Goal: Transaction & Acquisition: Subscribe to service/newsletter

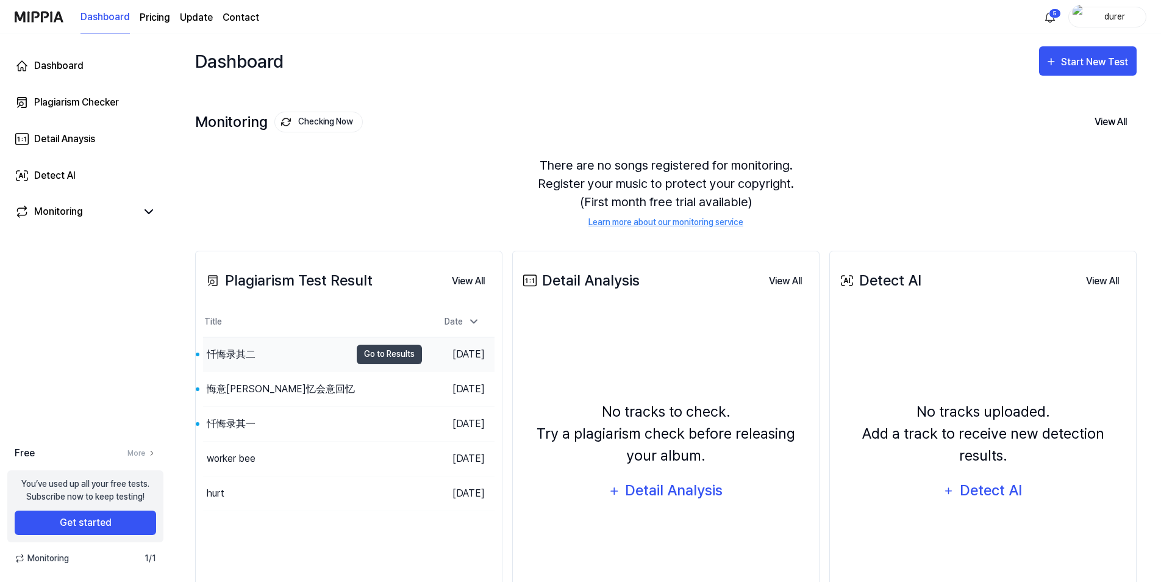
click at [240, 354] on div "忏悔录其二" at bounding box center [231, 354] width 49 height 15
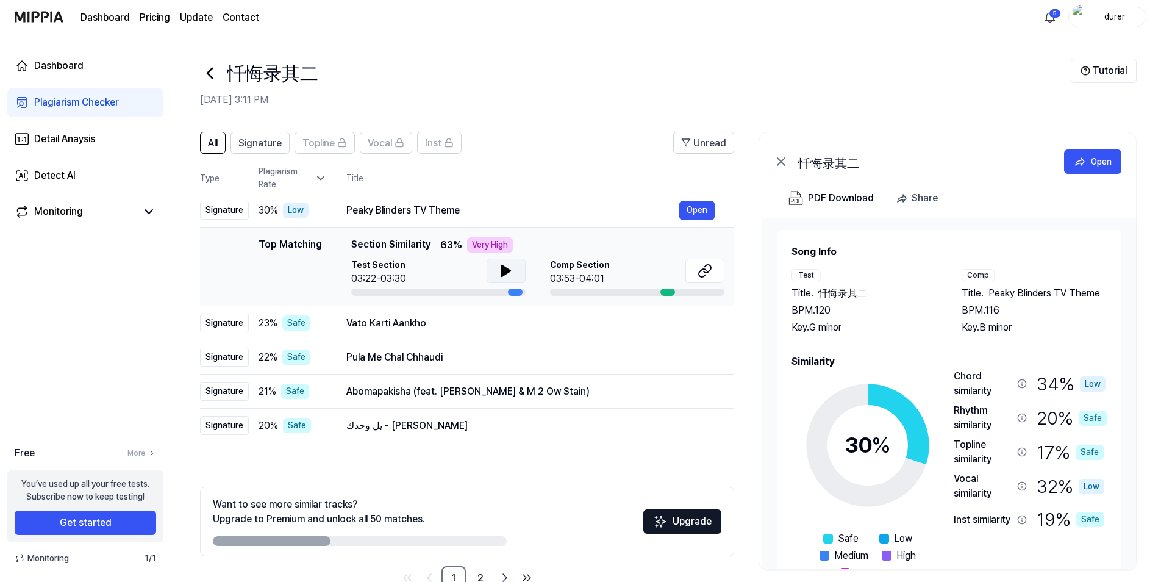
click at [504, 273] on icon at bounding box center [506, 270] width 9 height 11
click at [703, 272] on icon at bounding box center [704, 270] width 15 height 15
click at [213, 77] on icon at bounding box center [210, 73] width 20 height 20
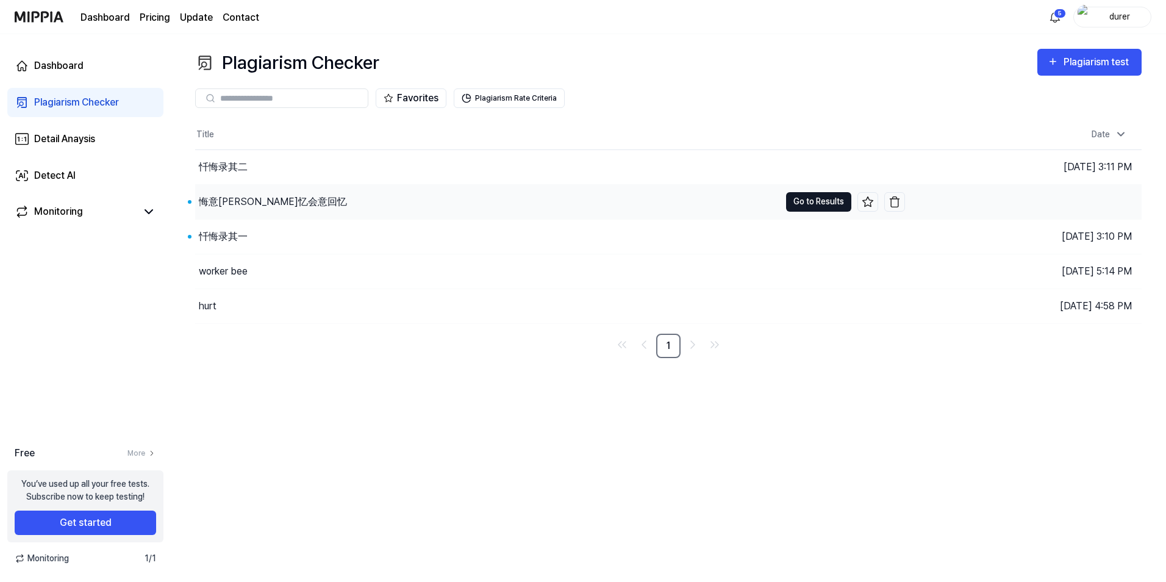
click at [821, 197] on button "Go to Results" at bounding box center [818, 202] width 65 height 20
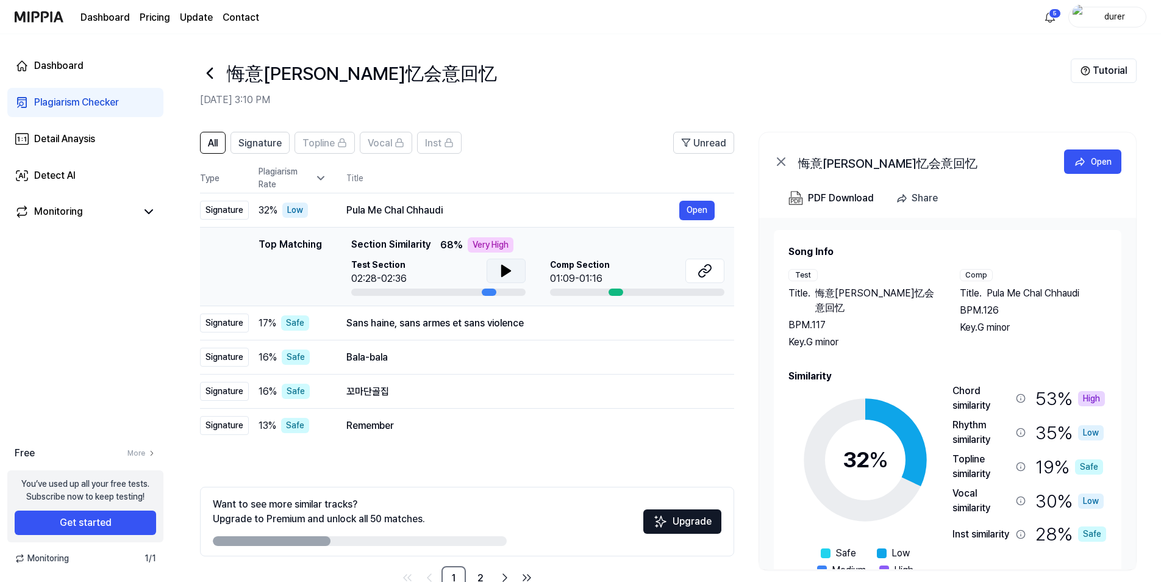
click at [487, 269] on button at bounding box center [506, 271] width 39 height 24
click at [694, 210] on button "Open" at bounding box center [696, 211] width 35 height 20
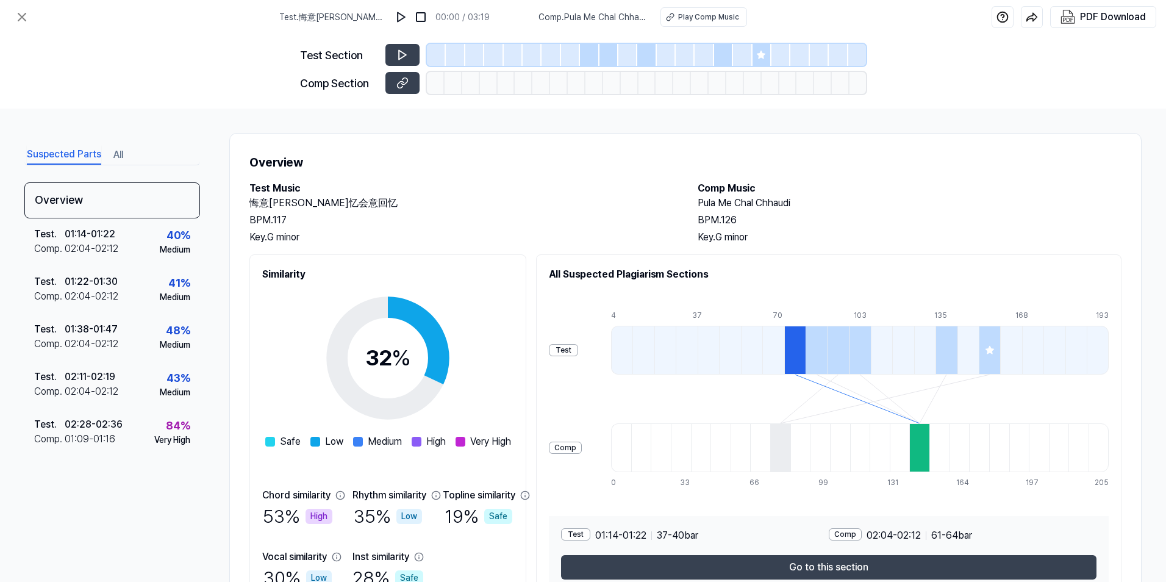
click at [398, 99] on div "Test Section Comp Section" at bounding box center [583, 71] width 566 height 74
click at [409, 86] on button at bounding box center [402, 83] width 34 height 22
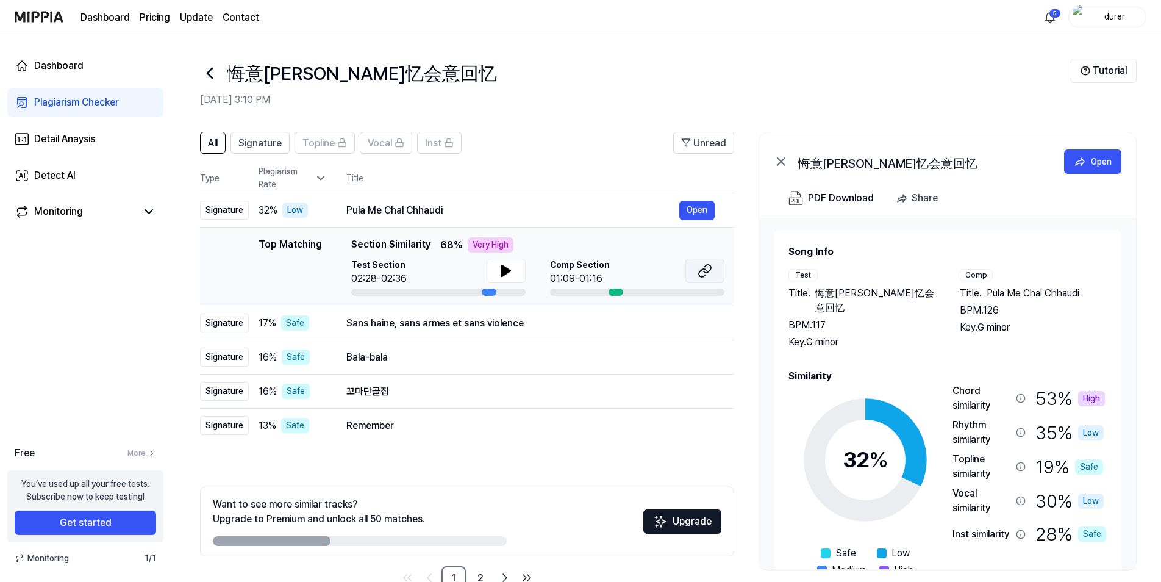
click at [690, 270] on button at bounding box center [704, 271] width 39 height 24
click at [499, 269] on icon at bounding box center [506, 270] width 15 height 15
drag, startPoint x: 490, startPoint y: 293, endPoint x: 477, endPoint y: 296, distance: 12.4
click at [477, 296] on td "Top Matching Top Matching Section Similarity 68 % Very High Test Section 02:29/…" at bounding box center [467, 266] width 534 height 79
click at [477, 293] on div at bounding box center [438, 291] width 174 height 7
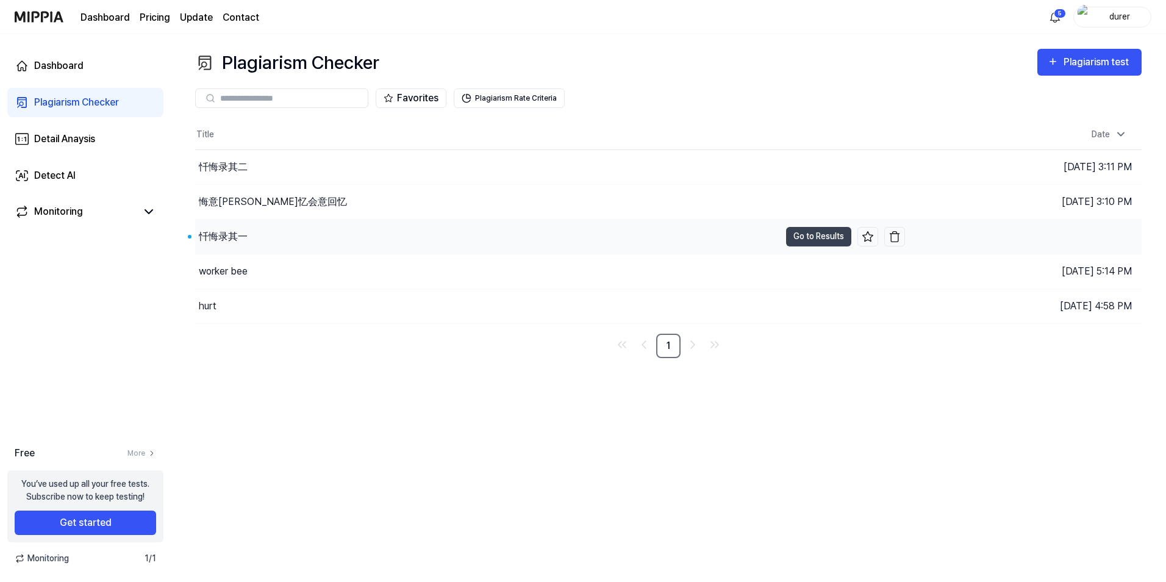
click at [295, 232] on div "忏悔录其一" at bounding box center [487, 236] width 585 height 34
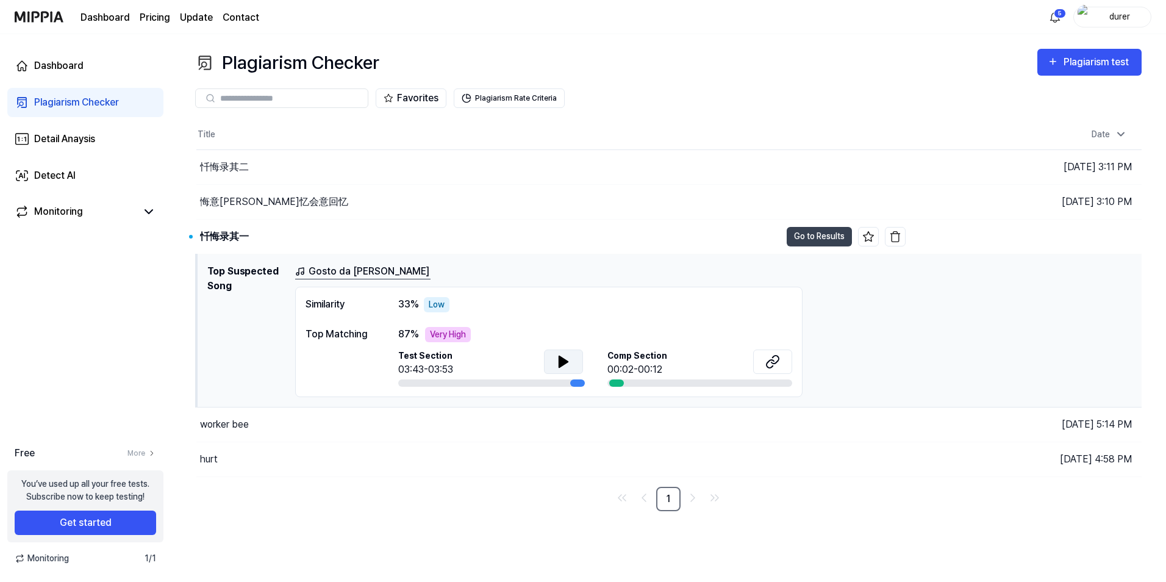
click at [573, 354] on button at bounding box center [563, 361] width 39 height 24
click at [319, 271] on link "Gosto da Minha Mulher" at bounding box center [362, 271] width 135 height 15
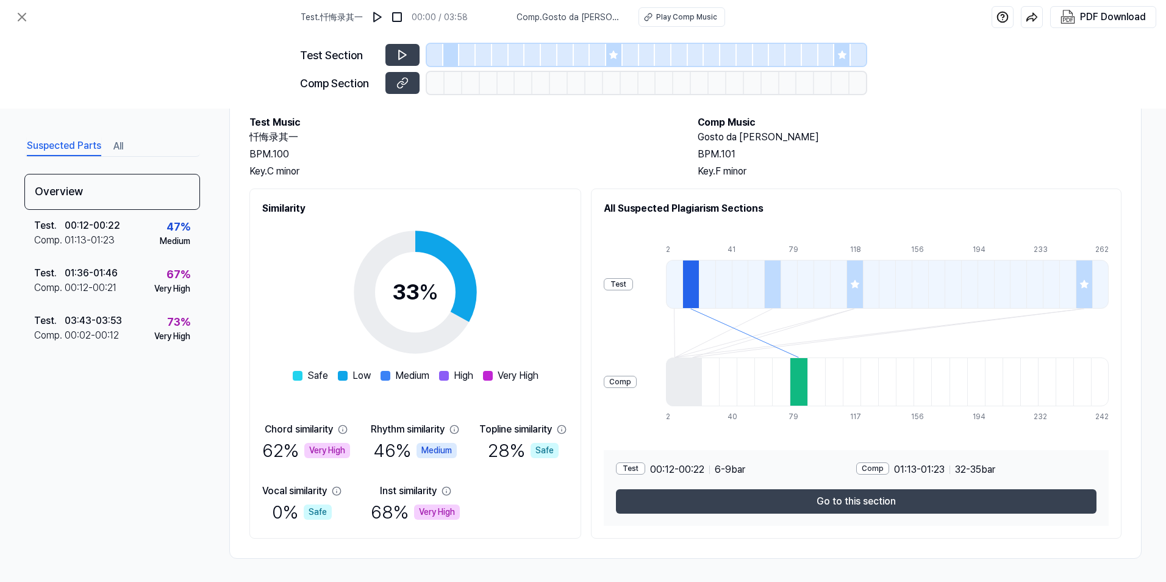
scroll to position [67, 0]
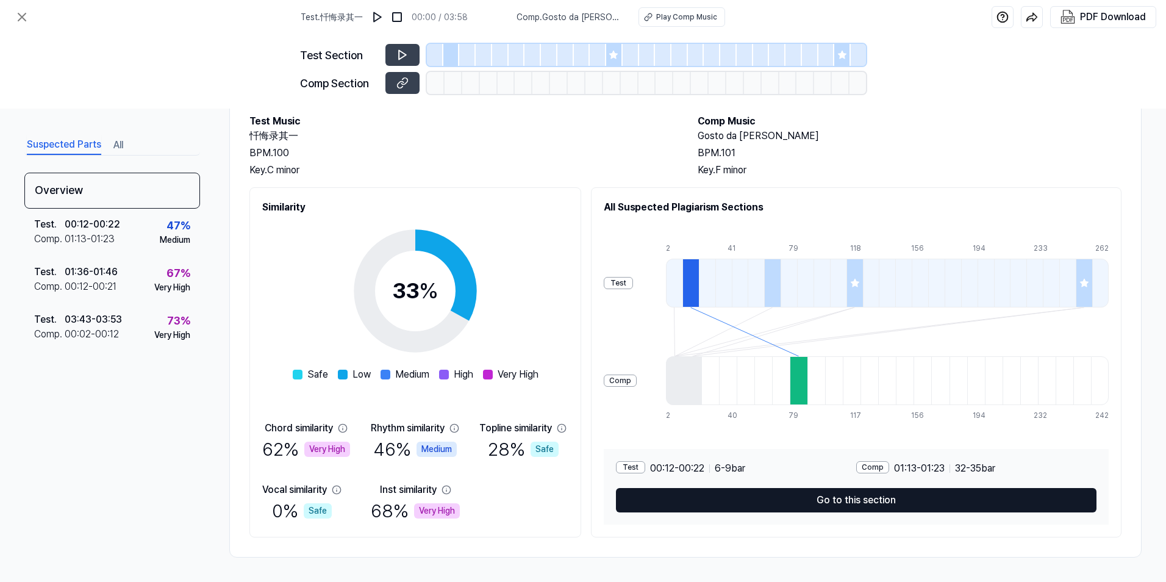
click at [823, 499] on button "Go to this section" at bounding box center [856, 500] width 480 height 24
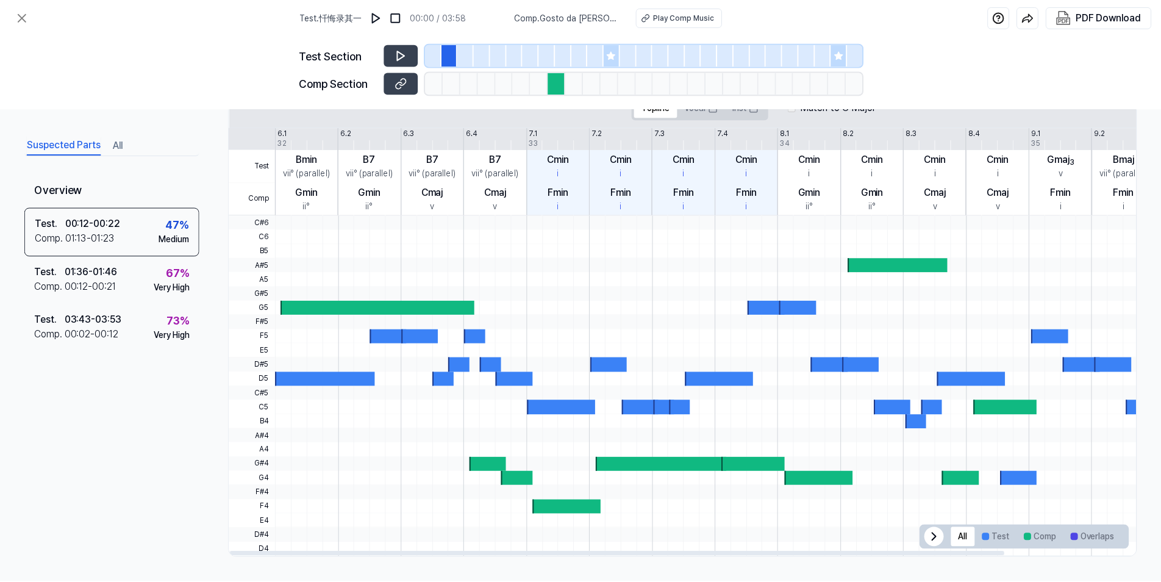
scroll to position [11, 0]
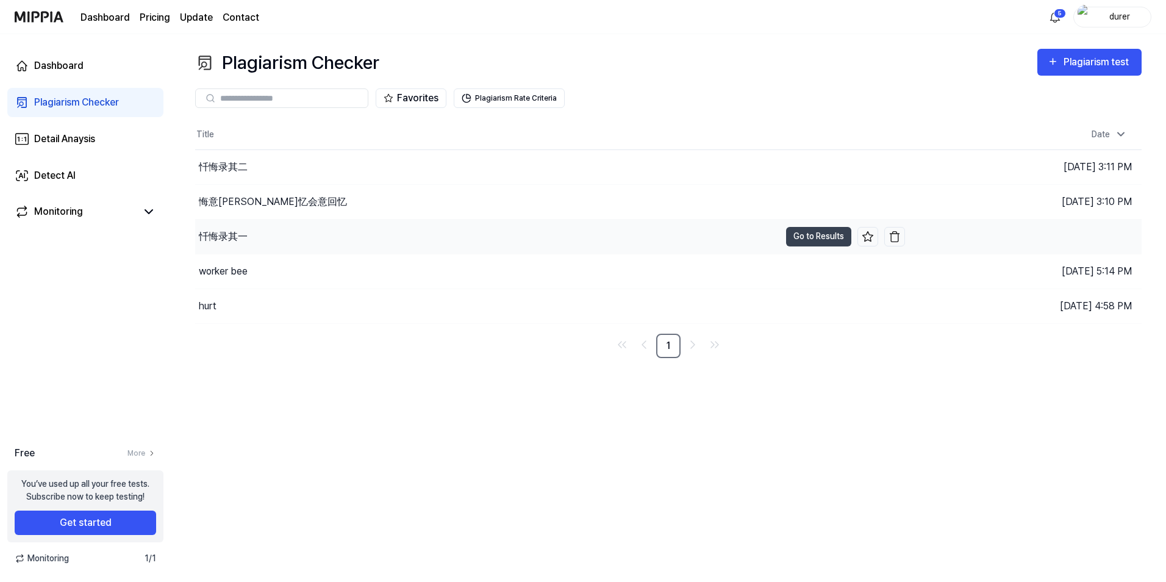
click at [720, 230] on div "忏悔录其一" at bounding box center [487, 236] width 585 height 34
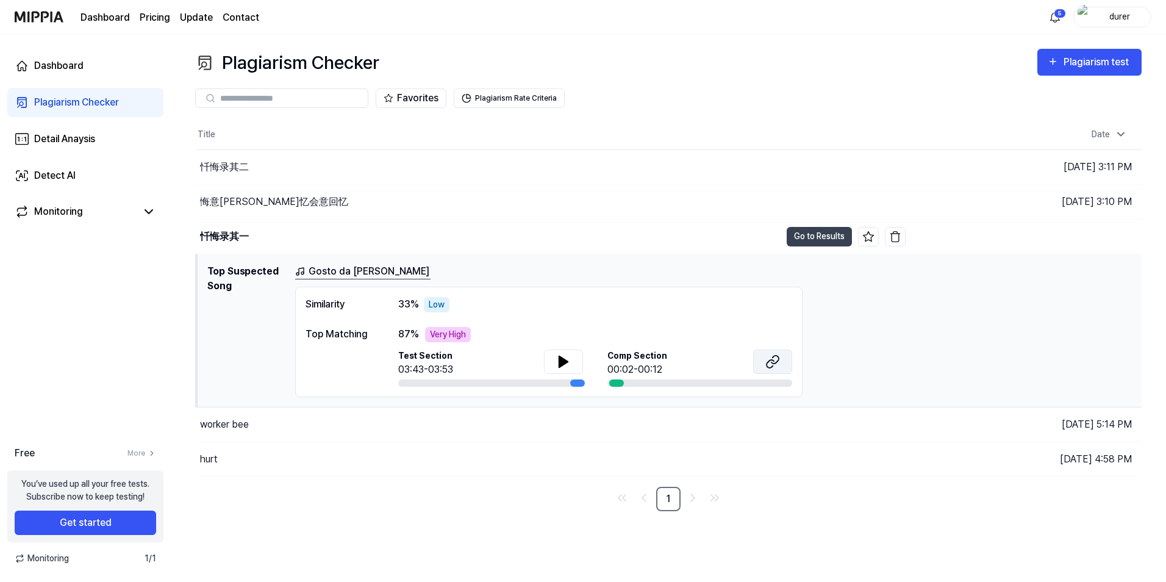
click at [770, 361] on icon at bounding box center [772, 361] width 15 height 15
click at [235, 234] on div "忏悔录其一" at bounding box center [224, 236] width 49 height 15
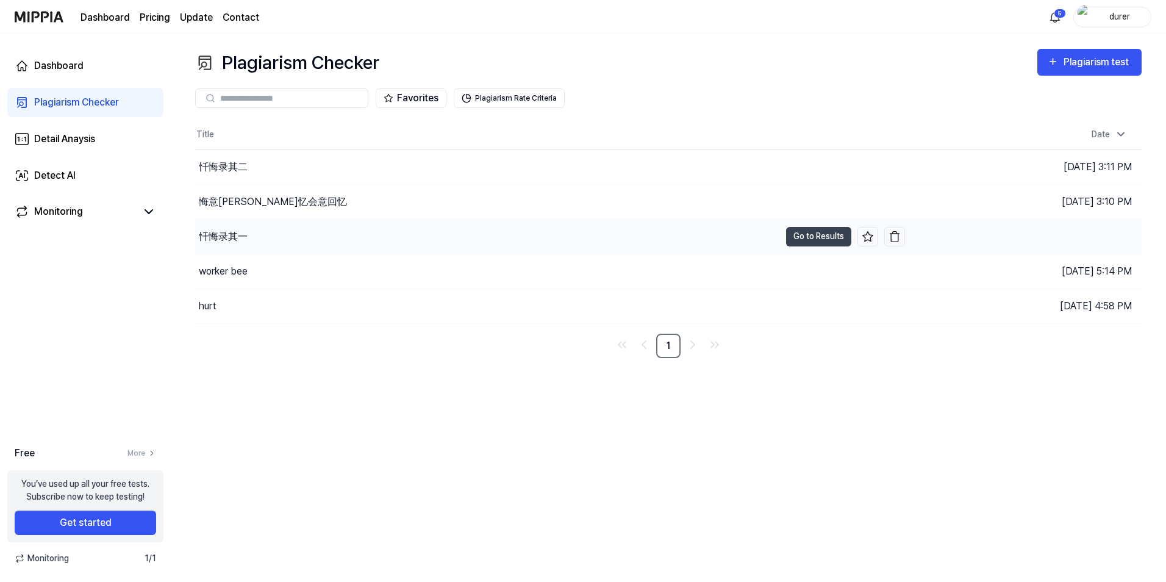
click at [235, 234] on div "忏悔录其一" at bounding box center [223, 236] width 49 height 15
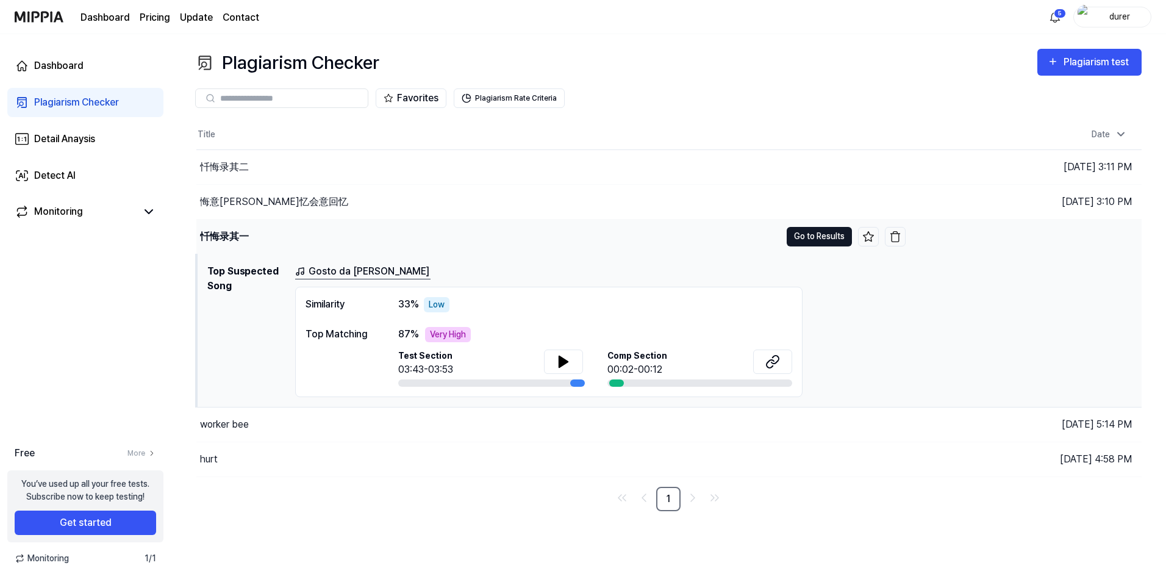
click at [821, 234] on button "Go to Results" at bounding box center [819, 237] width 65 height 20
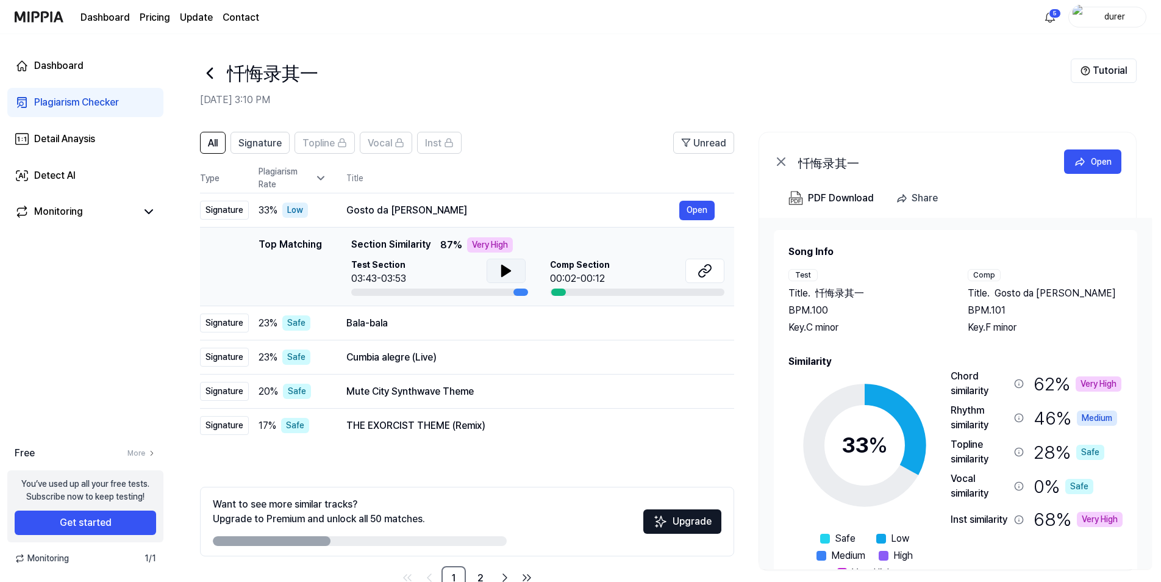
click at [506, 270] on icon at bounding box center [506, 270] width 9 height 11
click at [613, 246] on div "Top Matching Section Similarity 87 % Very High" at bounding box center [537, 244] width 373 height 15
click at [257, 262] on div "Top Matching Top Matching Section Similarity 87 % Very High Test Section 03:43-…" at bounding box center [467, 266] width 515 height 59
click at [219, 209] on div "Signature" at bounding box center [224, 210] width 49 height 19
click at [699, 218] on button "Open" at bounding box center [696, 211] width 35 height 20
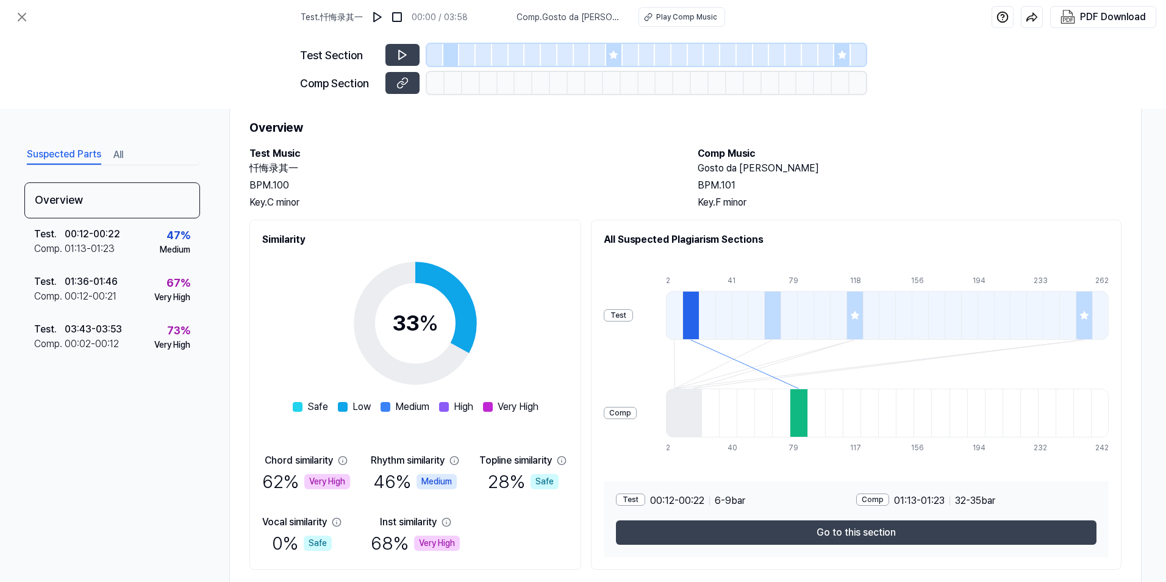
scroll to position [67, 0]
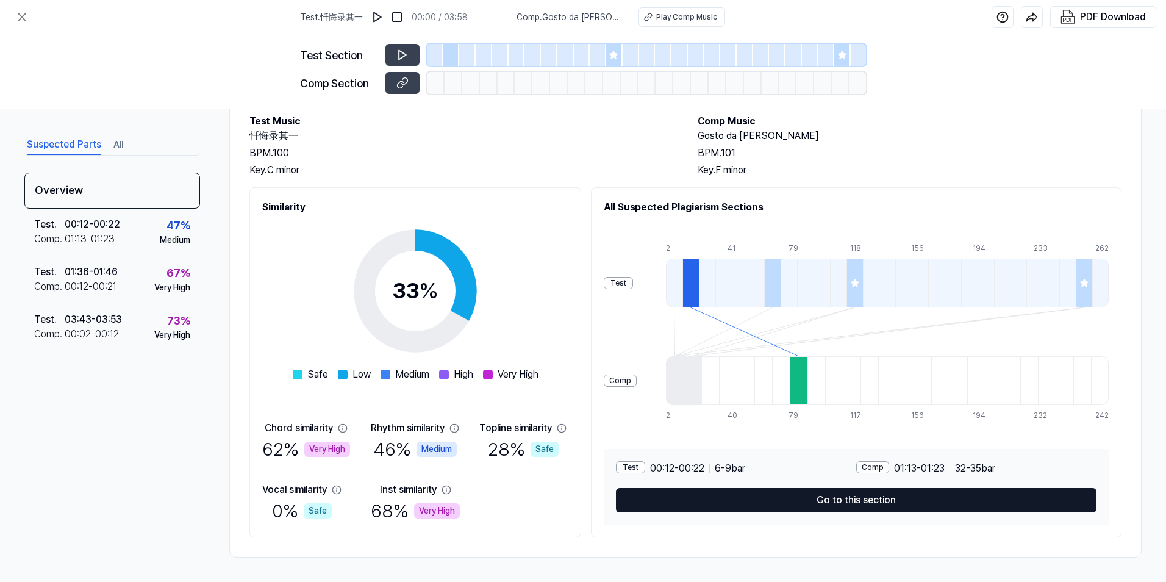
click at [893, 500] on button "Go to this section" at bounding box center [856, 500] width 480 height 24
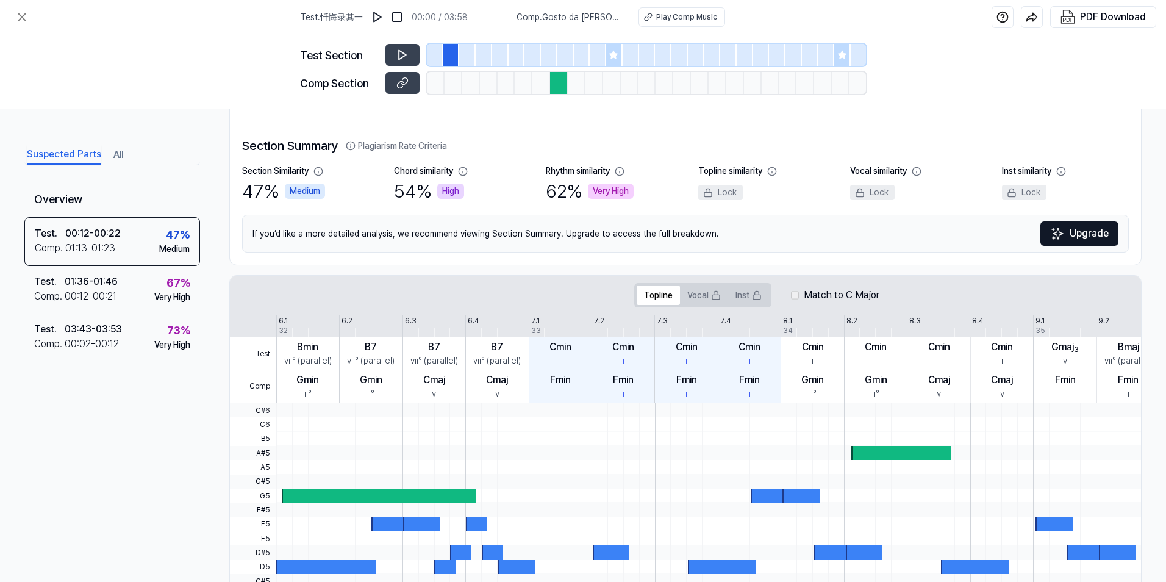
scroll to position [250, 0]
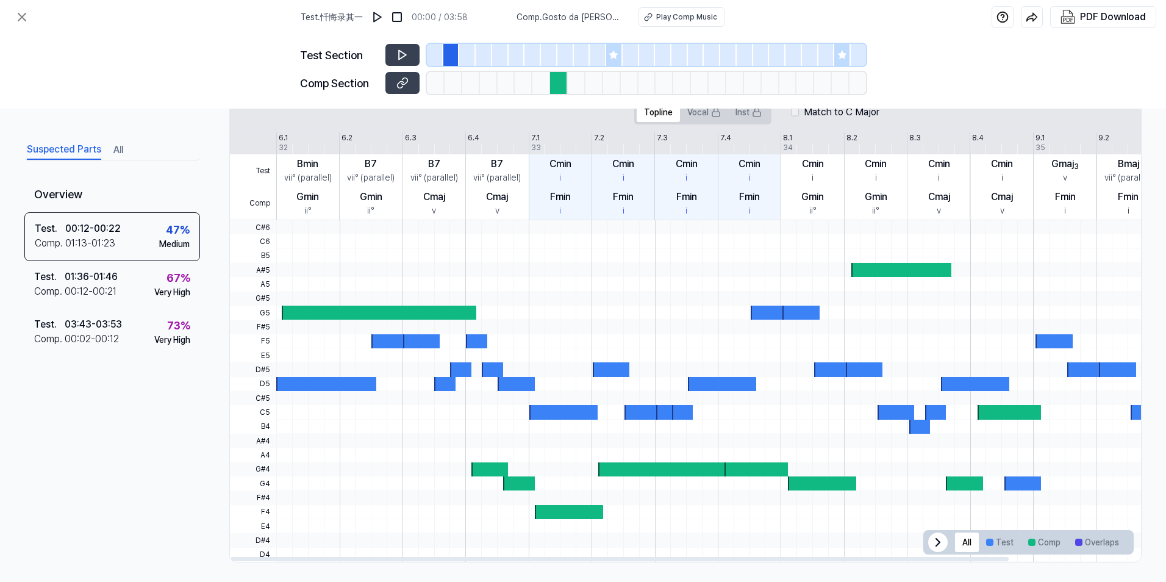
click at [330, 307] on div at bounding box center [379, 312] width 194 height 14
drag, startPoint x: 410, startPoint y: 349, endPoint x: 420, endPoint y: 342, distance: 11.8
click at [416, 344] on div at bounding box center [779, 390] width 1007 height 341
drag, startPoint x: 450, startPoint y: 342, endPoint x: 575, endPoint y: 374, distance: 129.1
click at [575, 374] on div at bounding box center [779, 390] width 1007 height 341
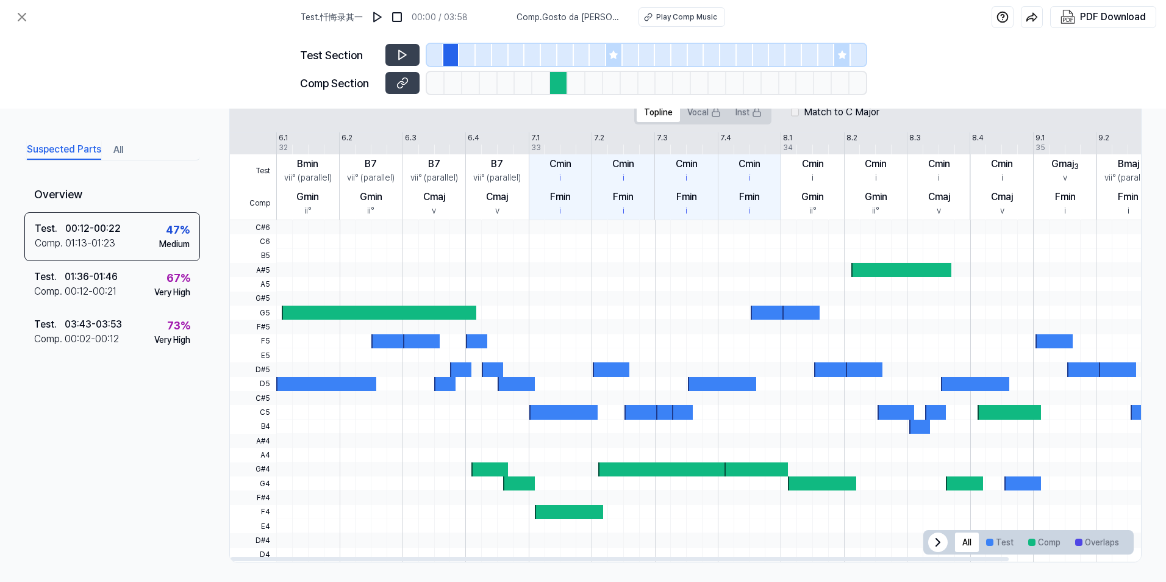
drag, startPoint x: 658, startPoint y: 376, endPoint x: 896, endPoint y: 354, distance: 238.2
click at [803, 367] on div at bounding box center [779, 369] width 1007 height 14
drag, startPoint x: 965, startPoint y: 331, endPoint x: 665, endPoint y: 305, distance: 301.1
click at [893, 220] on div at bounding box center [779, 220] width 1007 height 0
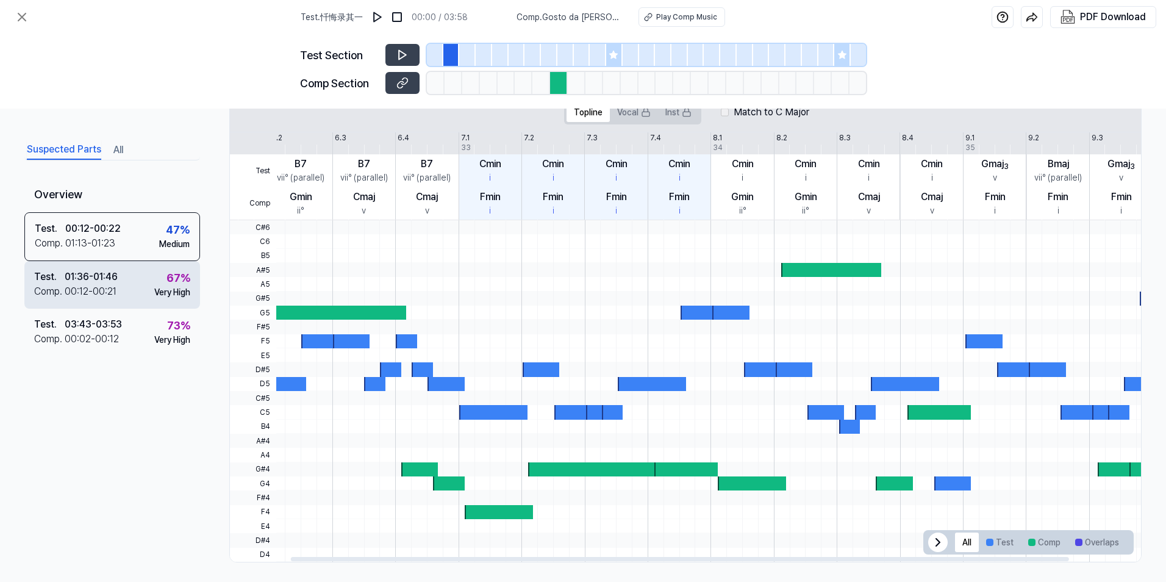
click at [96, 272] on div "01:36 - 01:46" at bounding box center [91, 276] width 53 height 15
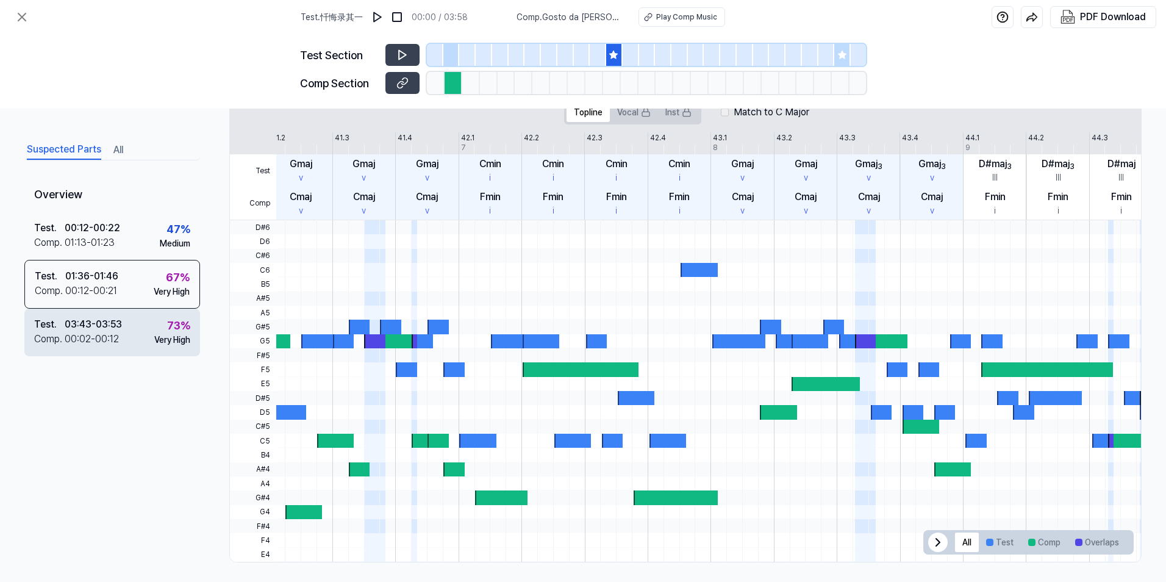
click at [108, 315] on div "Test . 03:43 - 03:53 Comp . 00:02 - 00:12 73 % Very High" at bounding box center [112, 333] width 176 height 48
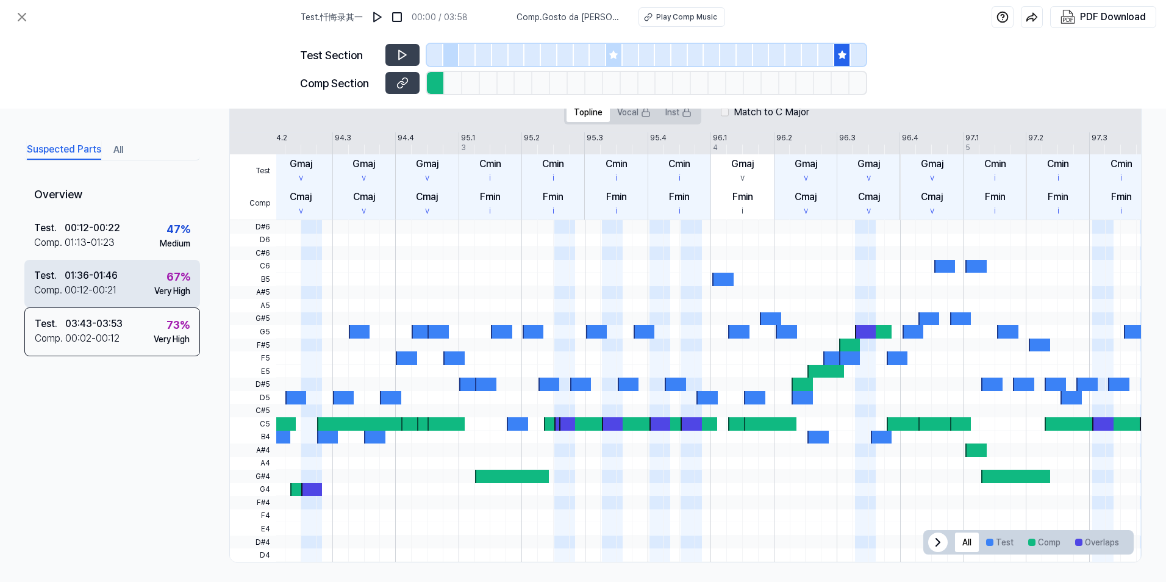
click at [95, 279] on div "01:36 - 01:46" at bounding box center [91, 275] width 53 height 15
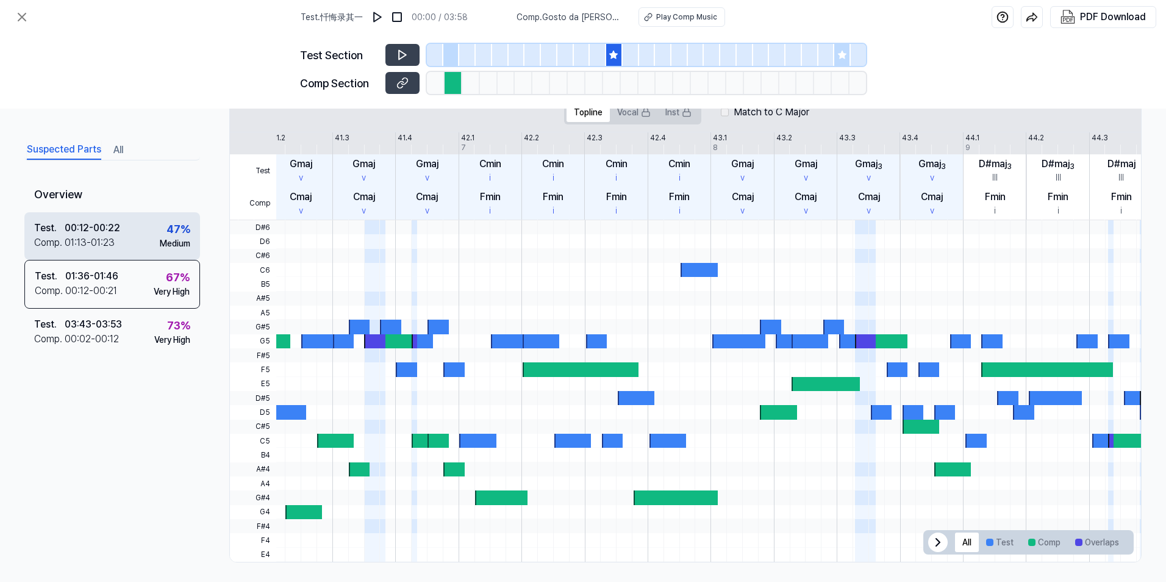
click at [109, 239] on div "01:13 - 01:23" at bounding box center [90, 242] width 50 height 15
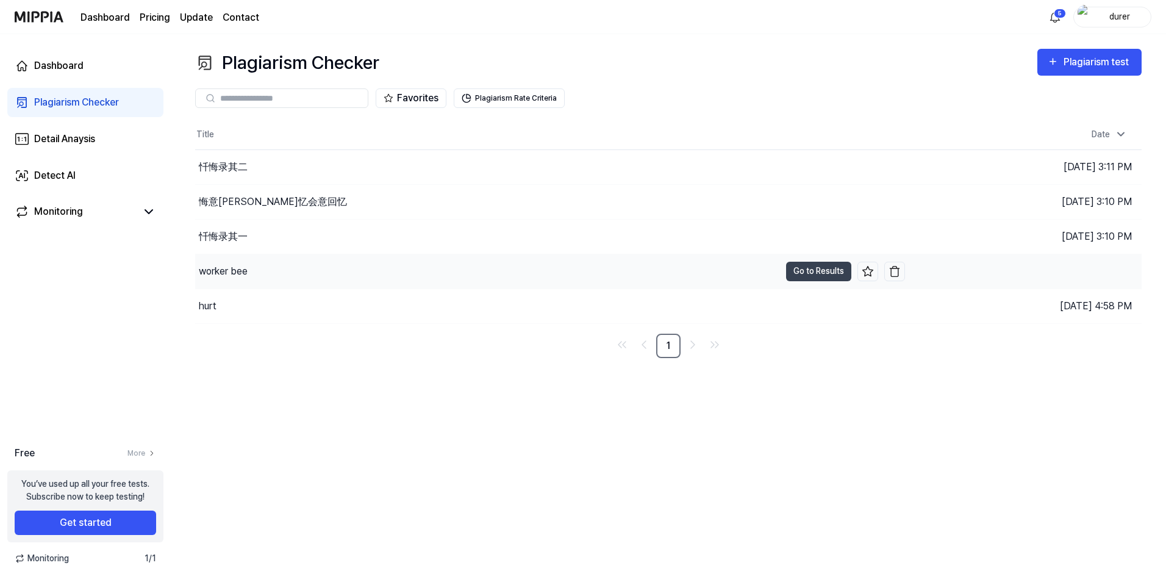
click at [679, 271] on div "worker bee" at bounding box center [487, 271] width 585 height 34
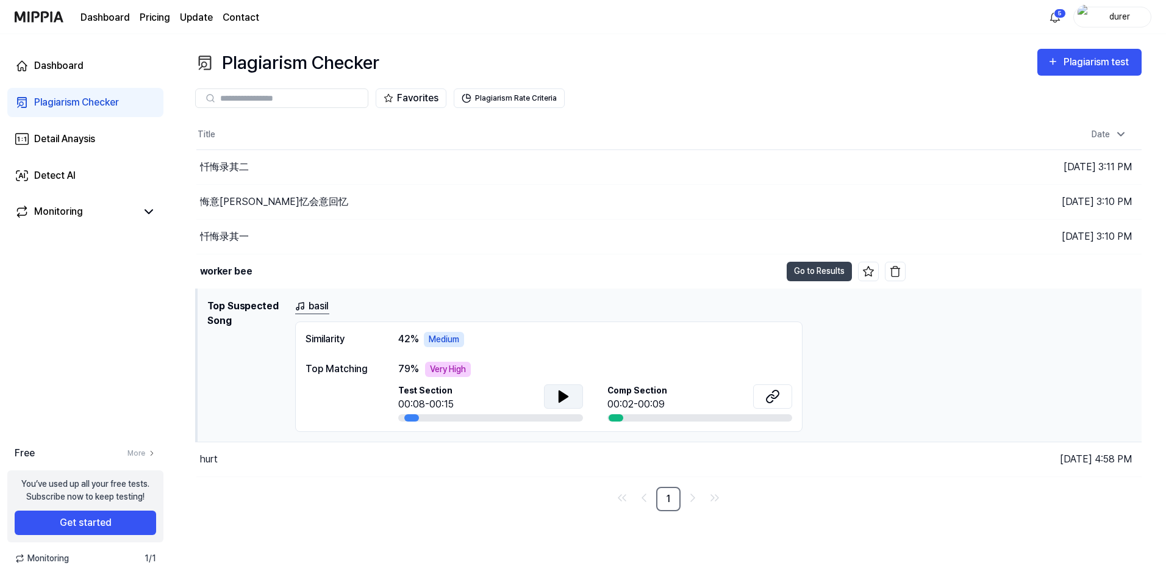
click at [555, 397] on button at bounding box center [563, 396] width 39 height 24
click at [772, 400] on icon at bounding box center [769, 398] width 7 height 8
click at [568, 404] on button at bounding box center [563, 396] width 39 height 24
click at [573, 402] on button at bounding box center [563, 396] width 39 height 24
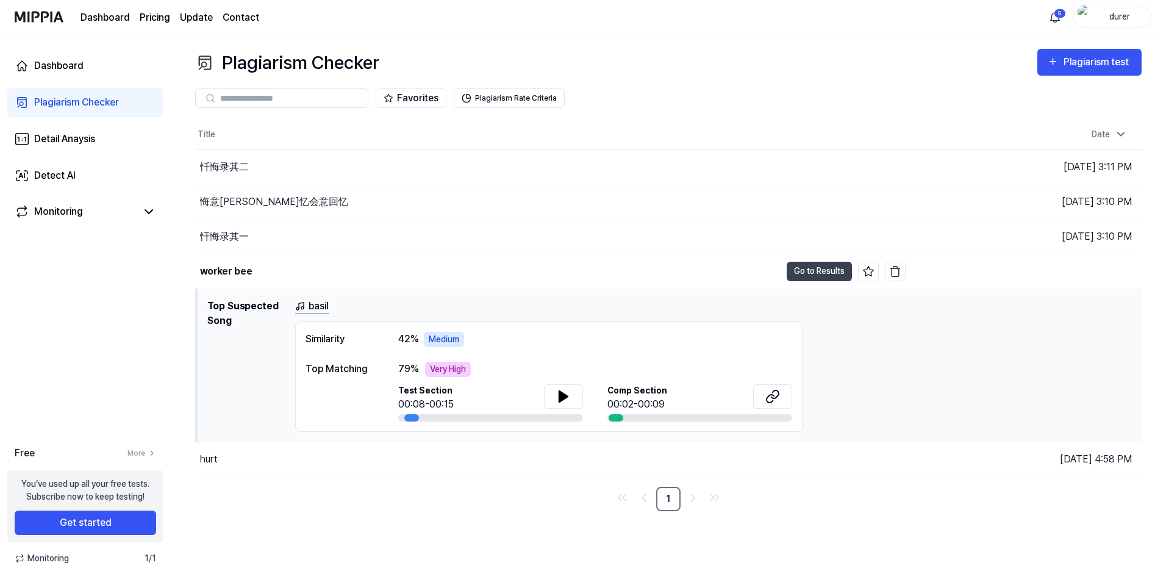
click at [416, 560] on div "Plagiarism Checker Plagiarism test Plagiarism Checker Detail Analysis Detect AI…" at bounding box center [668, 308] width 995 height 548
click at [235, 459] on div "hurt" at bounding box center [488, 459] width 584 height 34
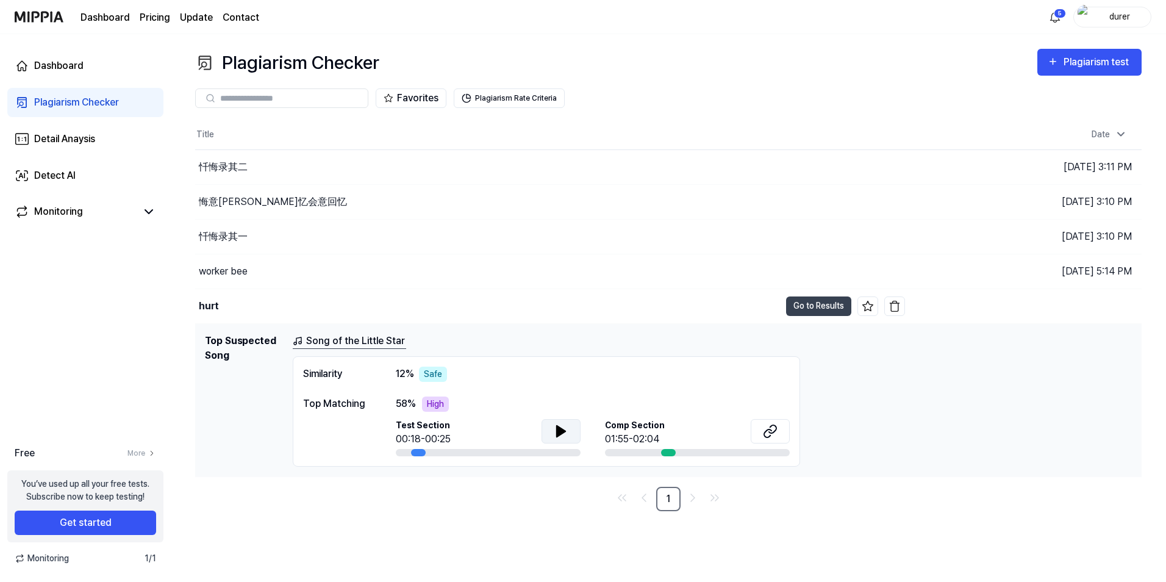
click at [548, 426] on button at bounding box center [560, 431] width 39 height 24
click at [765, 427] on icon at bounding box center [770, 431] width 15 height 15
click at [560, 432] on icon at bounding box center [558, 431] width 2 height 10
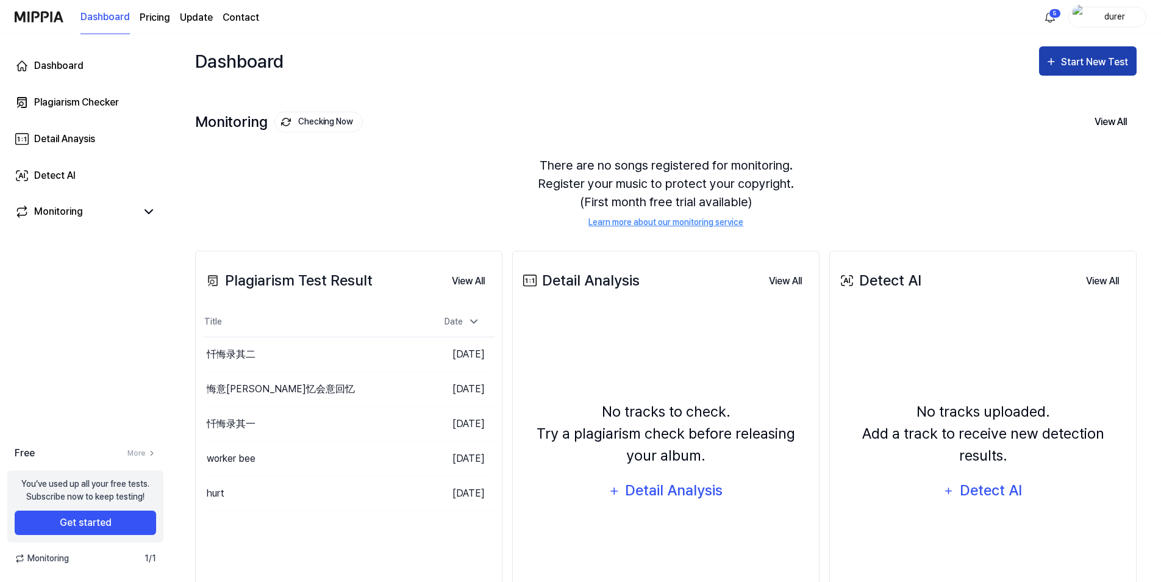
click at [1062, 68] on div "Start New Test" at bounding box center [1096, 62] width 70 height 16
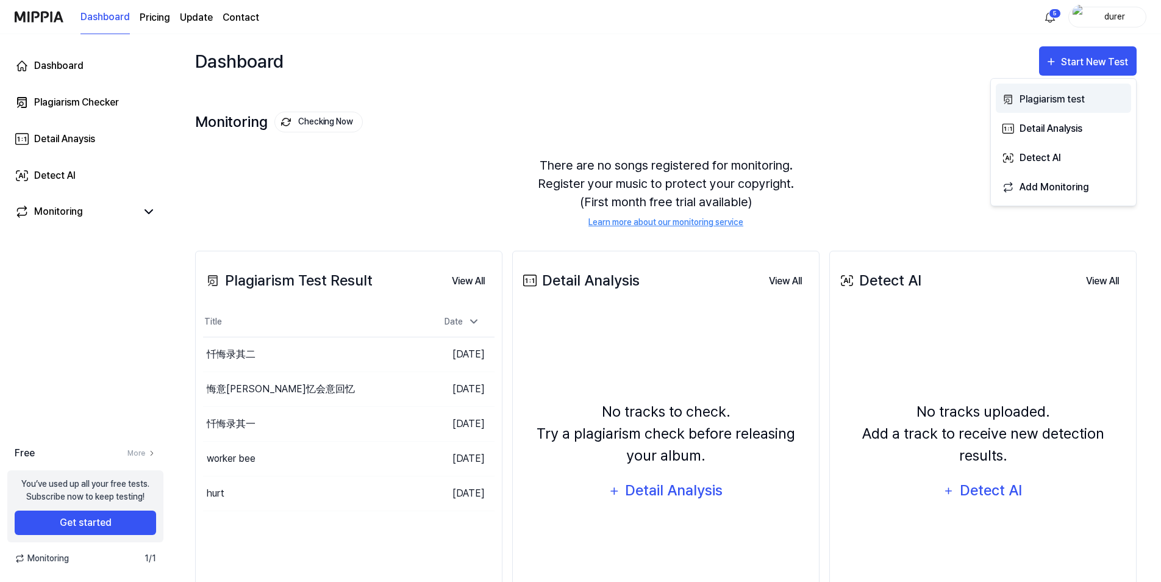
click at [1038, 96] on div "Plagiarism test" at bounding box center [1072, 99] width 106 height 16
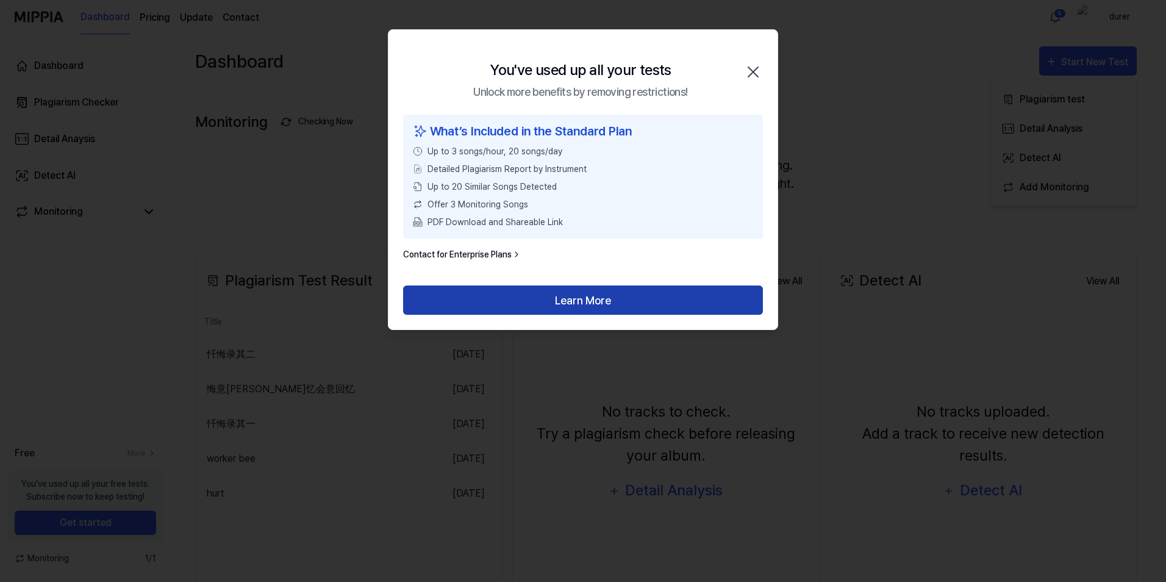
click at [510, 304] on button "Learn More" at bounding box center [583, 299] width 360 height 29
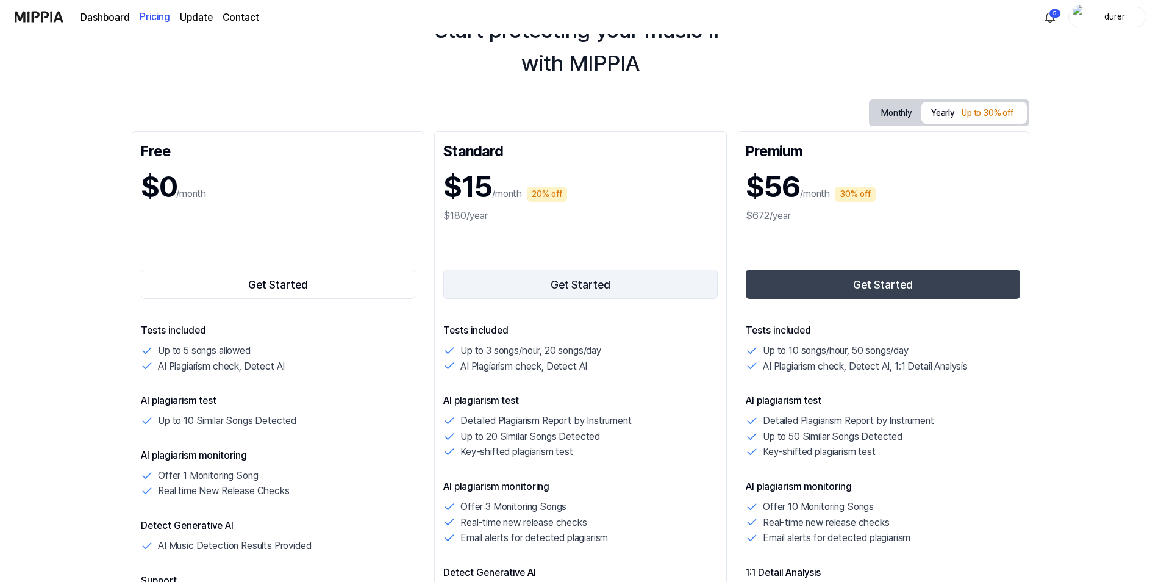
scroll to position [61, 0]
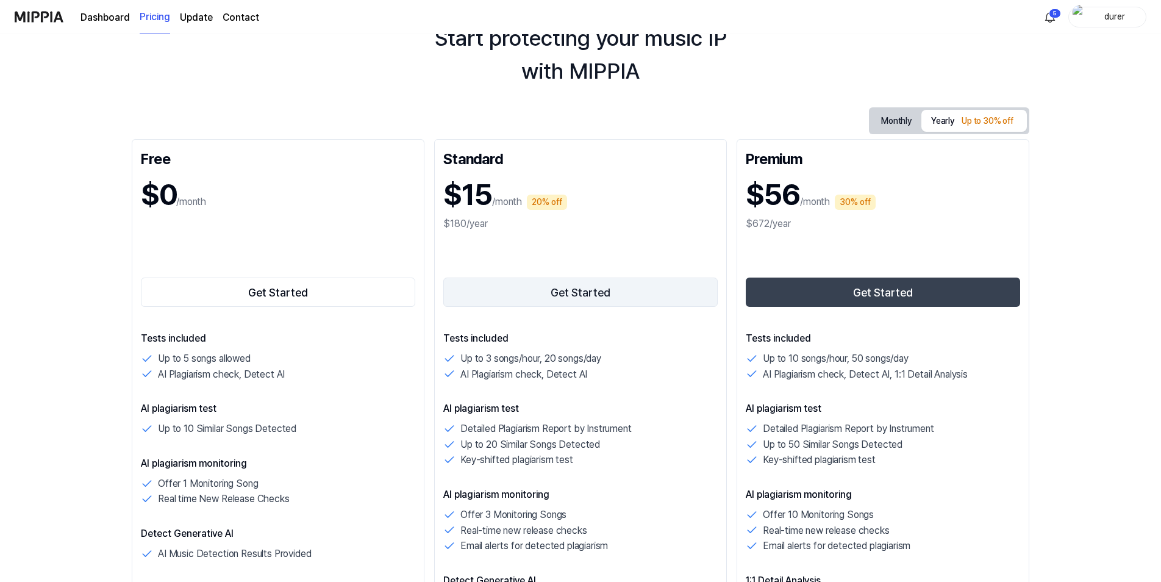
click at [555, 297] on button "Get Started" at bounding box center [580, 291] width 274 height 29
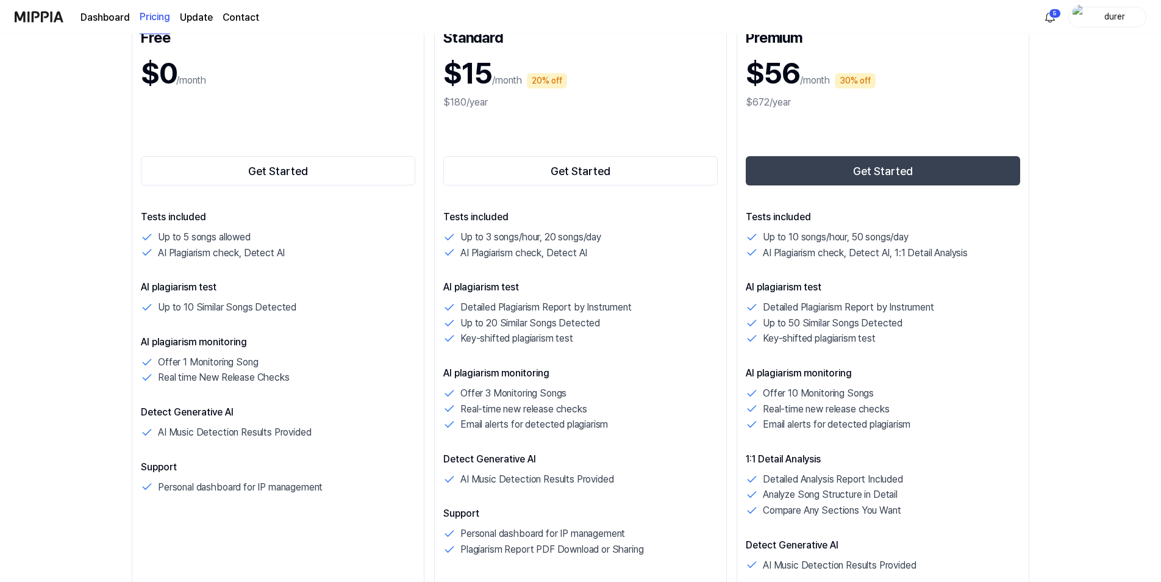
scroll to position [183, 0]
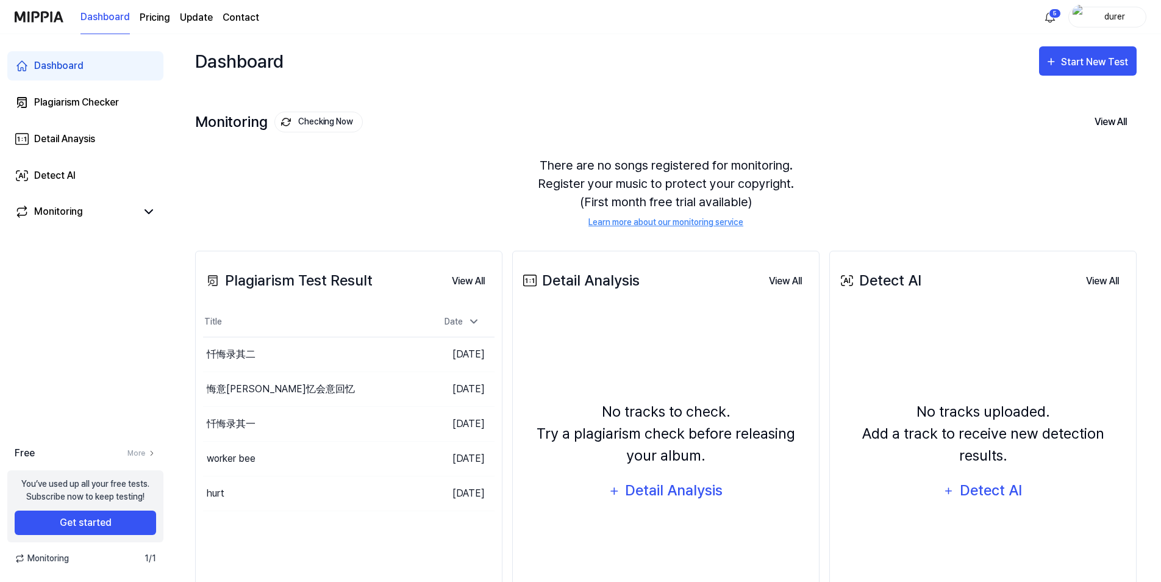
click at [1091, 12] on div "durer" at bounding box center [1115, 16] width 48 height 13
click at [104, 98] on div "Plagiarism Checker" at bounding box center [76, 102] width 85 height 15
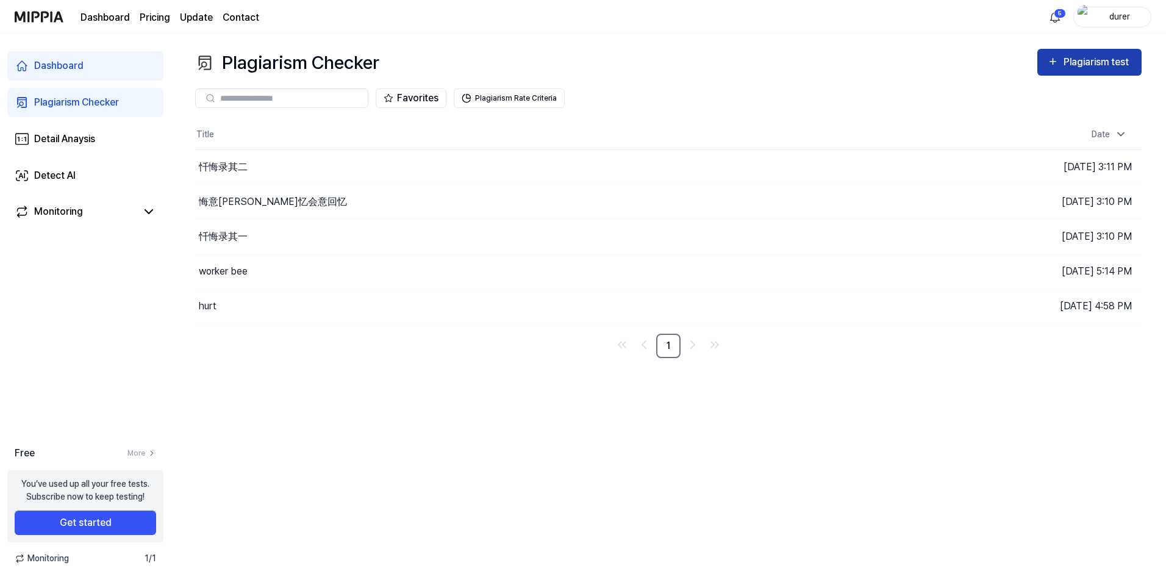
click at [1101, 65] on div "Plagiarism test" at bounding box center [1097, 62] width 68 height 16
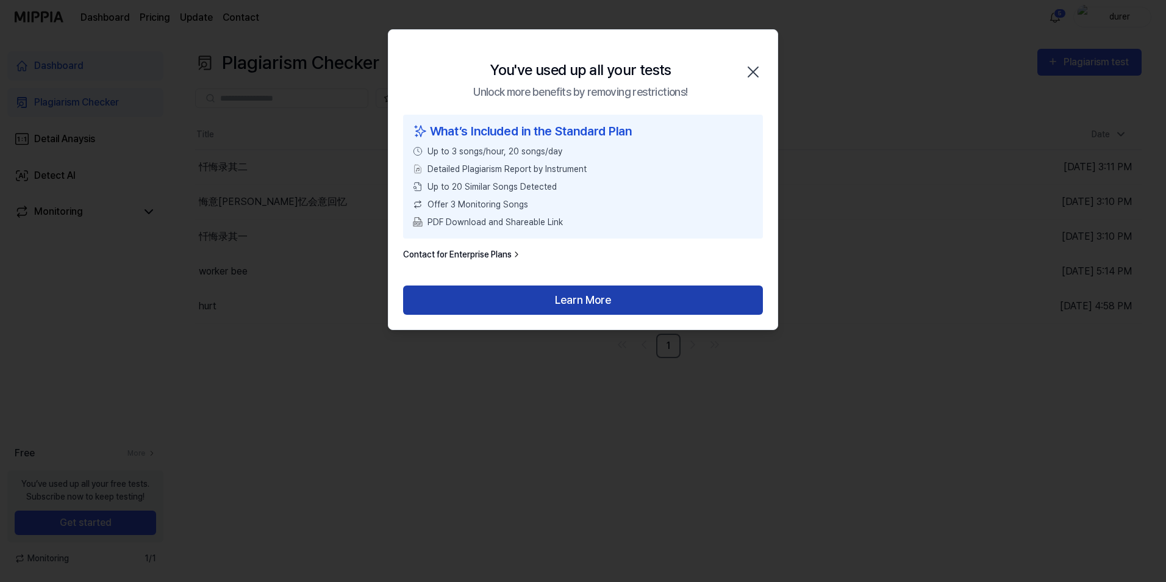
click at [560, 306] on button "Learn More" at bounding box center [583, 299] width 360 height 29
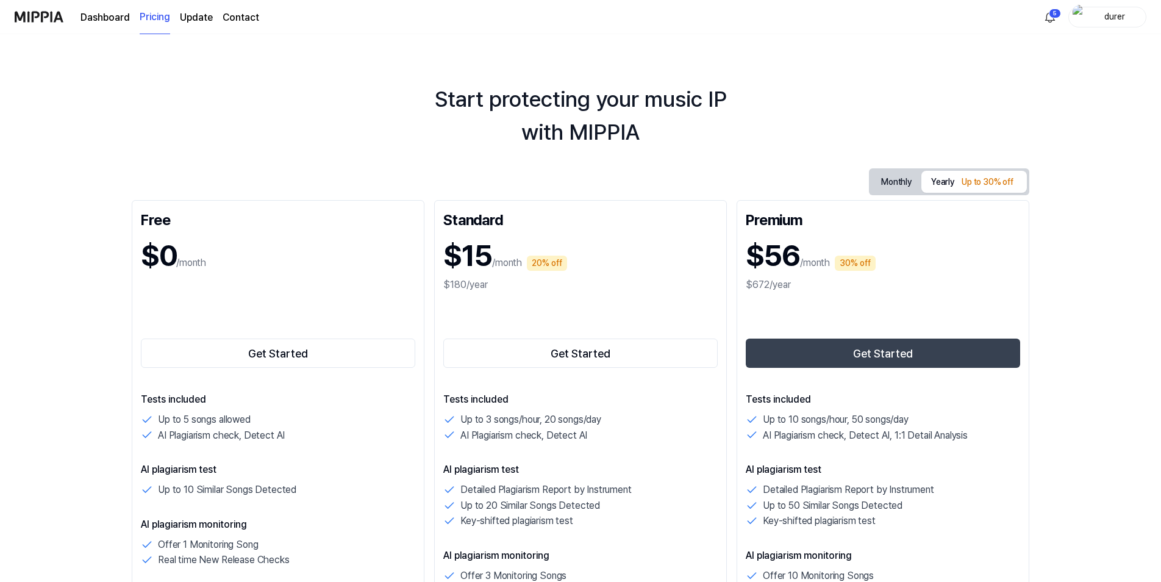
click at [879, 182] on button "Monthly" at bounding box center [896, 182] width 50 height 23
drag, startPoint x: 940, startPoint y: 182, endPoint x: 934, endPoint y: 185, distance: 6.8
click at [938, 184] on button "Yearly Up to 30% off" at bounding box center [973, 181] width 105 height 25
click at [910, 182] on button "Monthly" at bounding box center [896, 182] width 50 height 23
